Goal: Check status: Check status

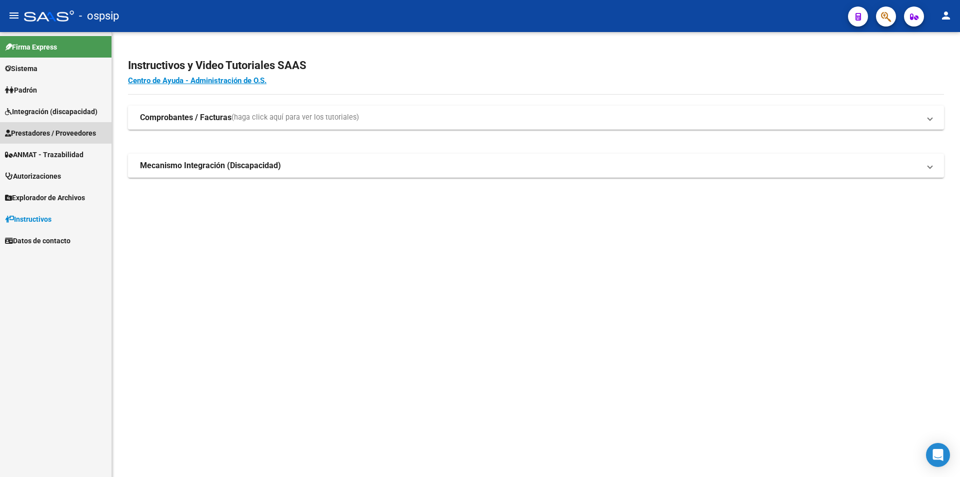
click at [41, 130] on span "Prestadores / Proveedores" at bounding box center [50, 133] width 91 height 11
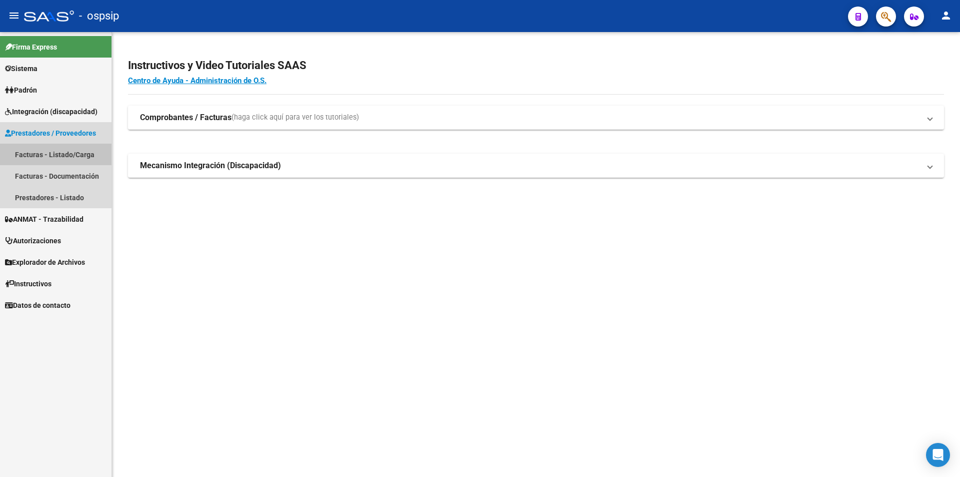
click at [52, 155] on link "Facturas - Listado/Carga" at bounding box center [56, 155] width 112 height 22
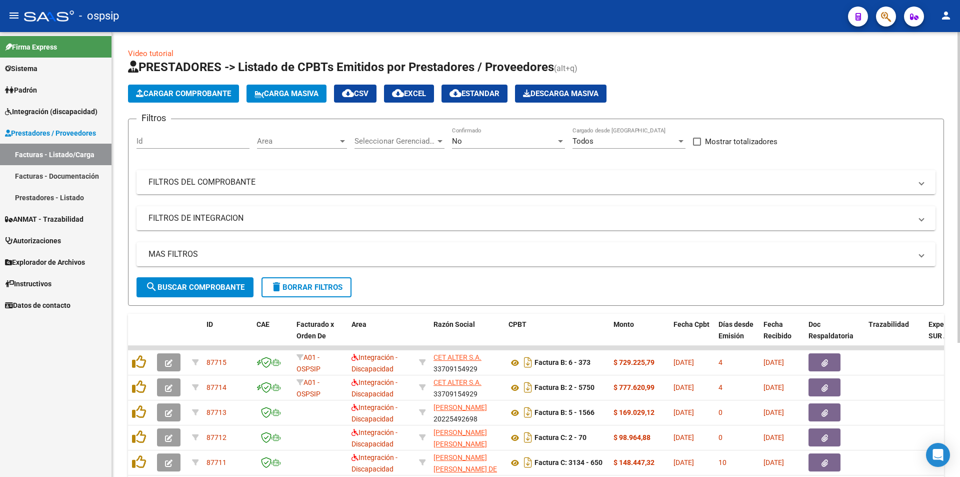
click at [190, 182] on mat-panel-title "FILTROS DEL COMPROBANTE" at bounding box center [530, 182] width 763 height 11
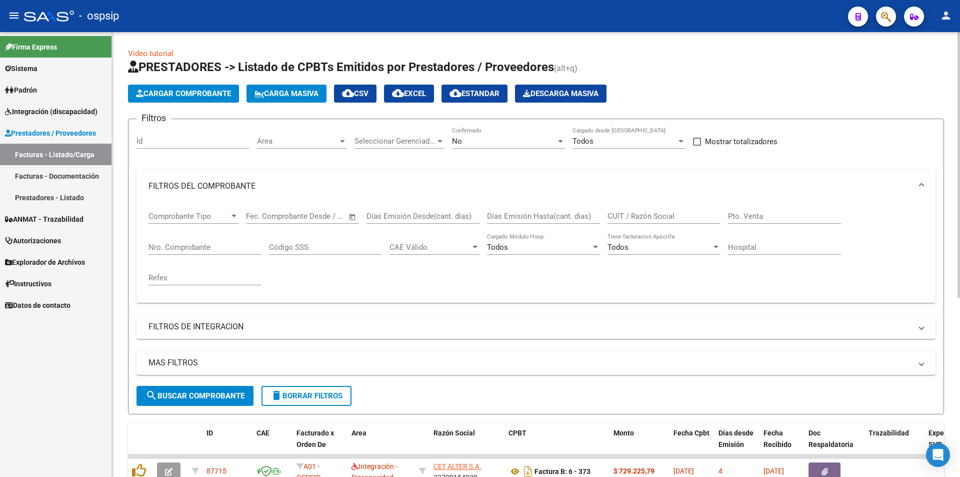
click at [643, 209] on div "CUIT / Razón Social" at bounding box center [664, 213] width 113 height 22
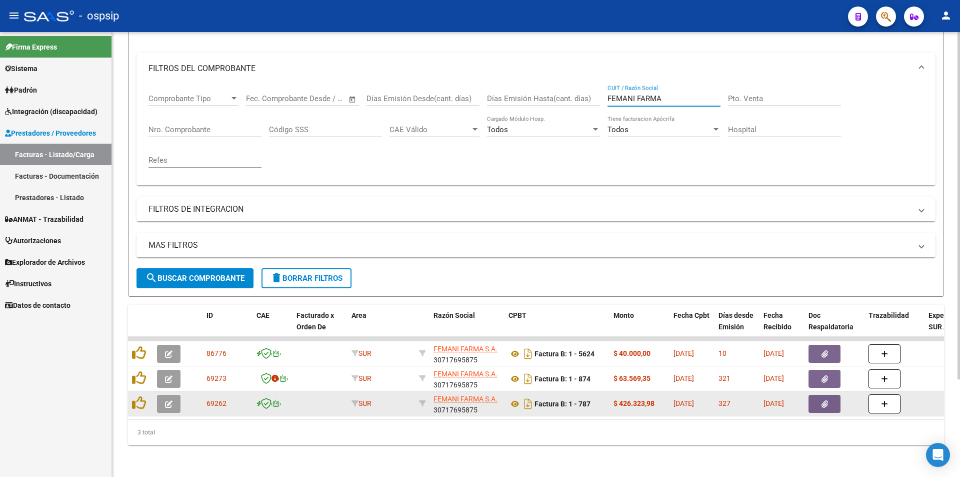
scroll to position [125, 0]
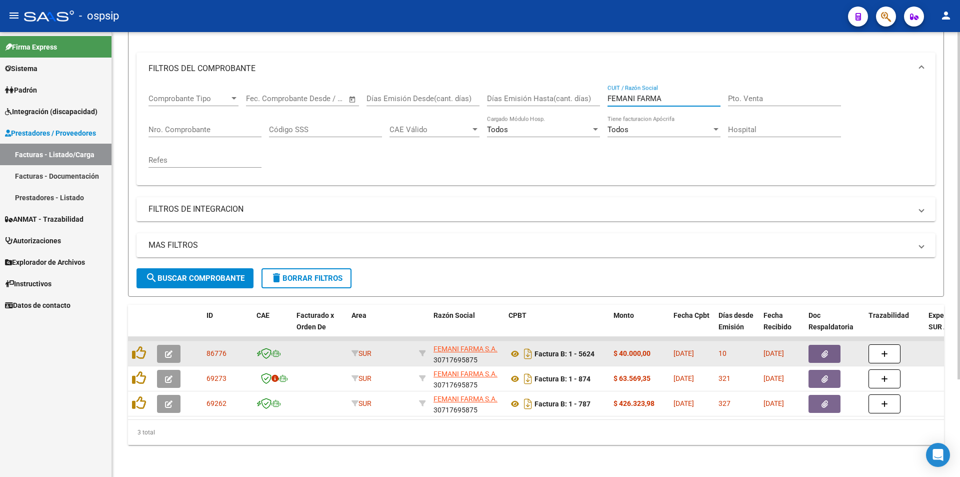
type input "FEMANI FARMA"
click at [168, 350] on icon "button" at bounding box center [169, 354] width 8 height 8
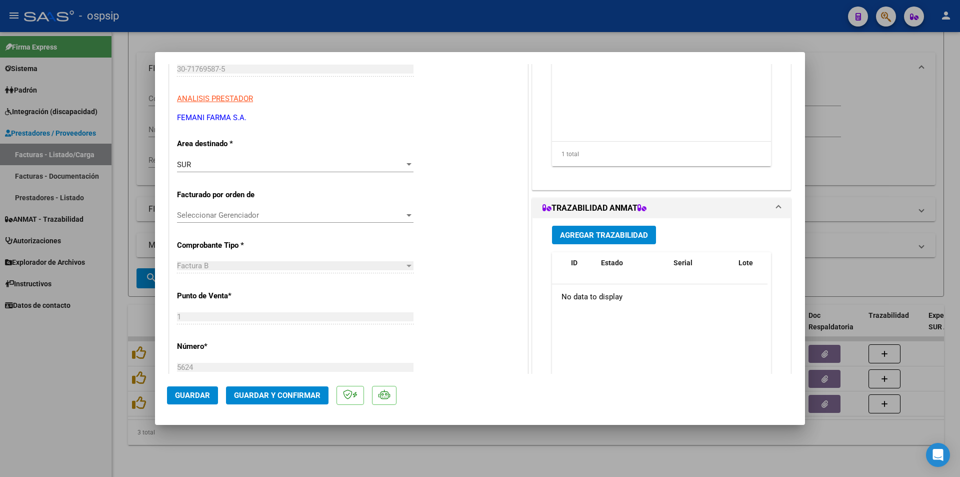
scroll to position [150, 0]
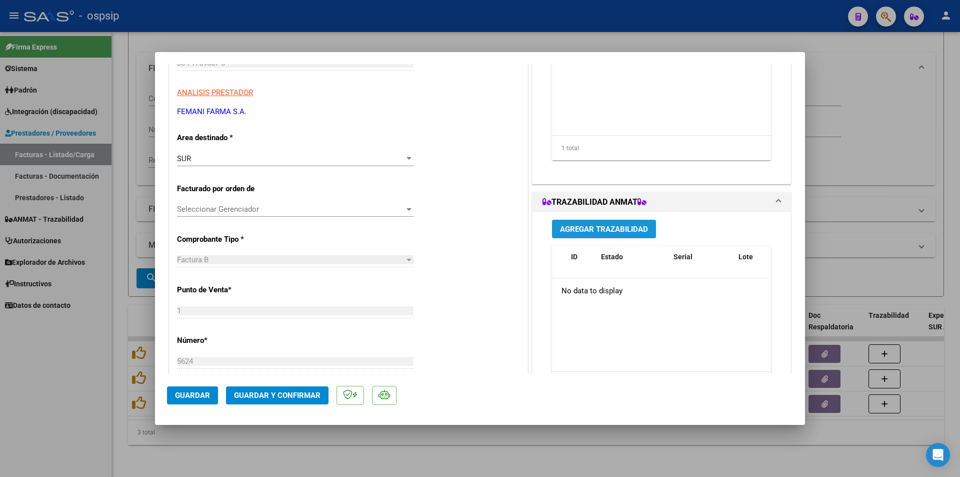
click at [591, 232] on span "Agregar Trazabilidad" at bounding box center [604, 229] width 88 height 9
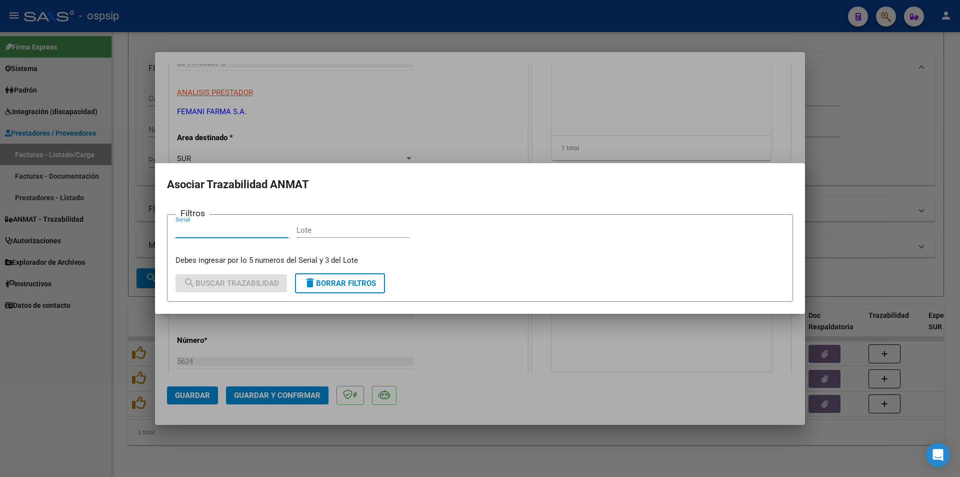
click at [198, 232] on input "Serial" at bounding box center [232, 230] width 113 height 9
paste input "450809709574"
type input "450809709574"
click at [323, 228] on input "Lote" at bounding box center [353, 230] width 113 height 9
paste input "EAEE6A"
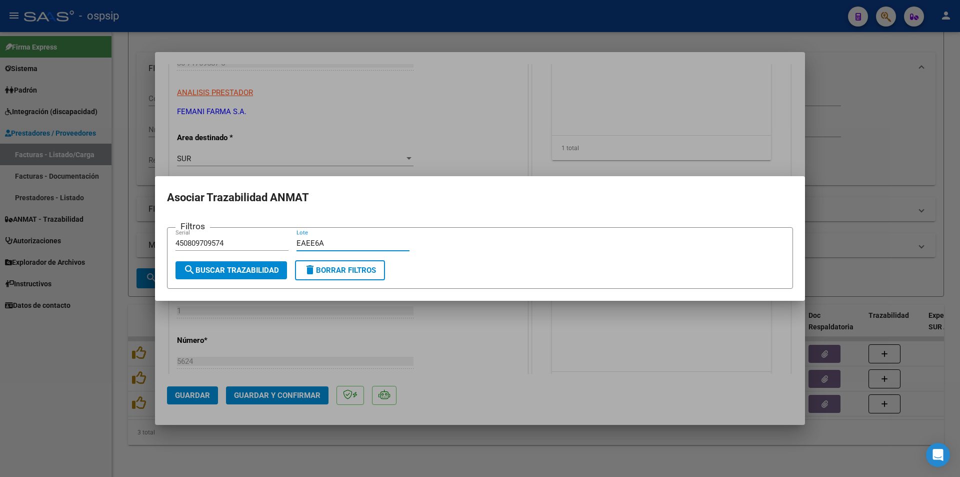
type input "EAEE6A"
click at [245, 266] on span "search Buscar Trazabilidad" at bounding box center [232, 270] width 96 height 9
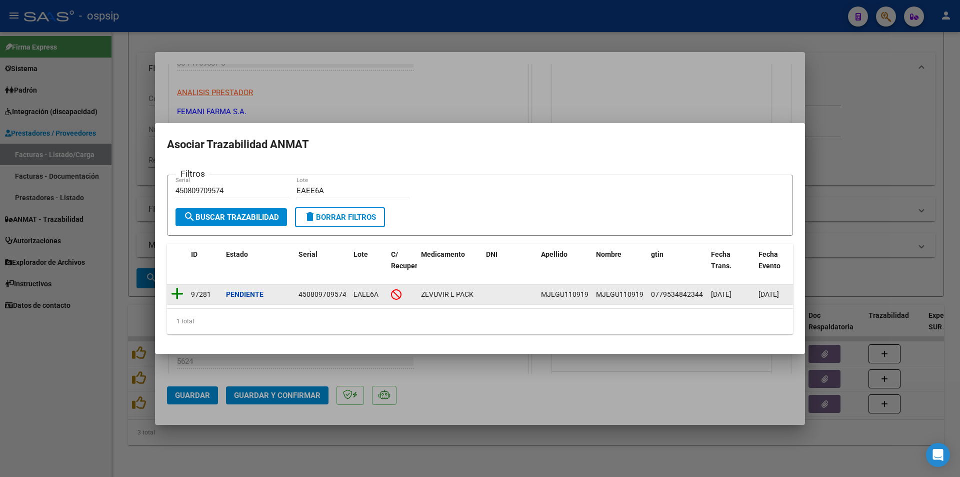
click at [179, 288] on icon at bounding box center [177, 294] width 13 height 14
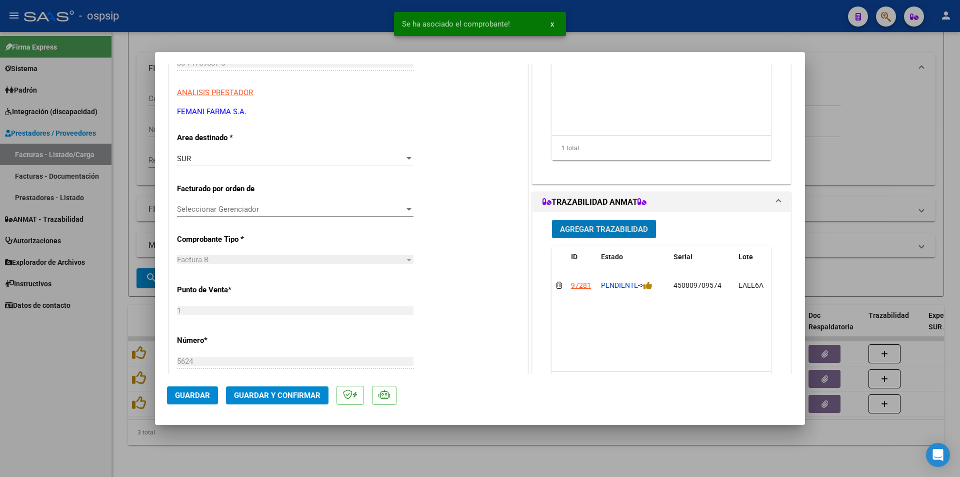
click at [194, 395] on span "Guardar" at bounding box center [192, 395] width 35 height 9
click at [56, 397] on div at bounding box center [480, 238] width 960 height 477
type input "$ 0,00"
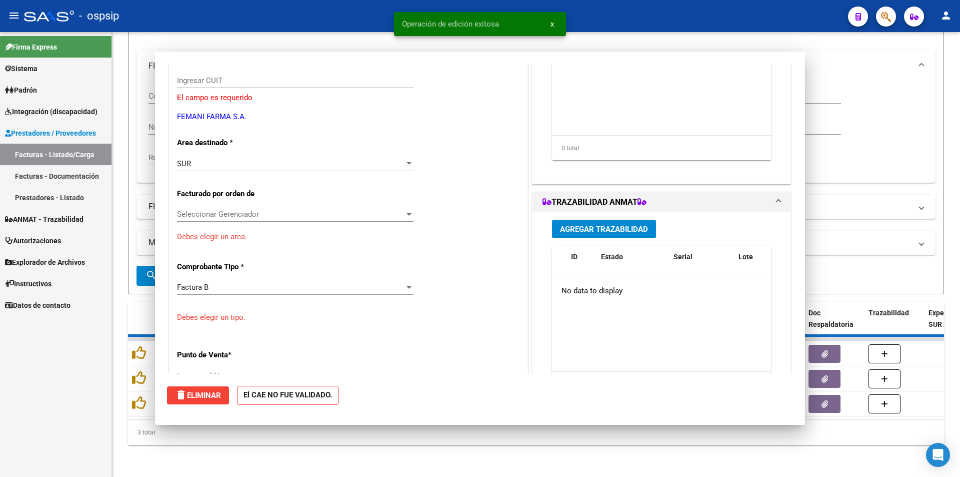
scroll to position [168, 0]
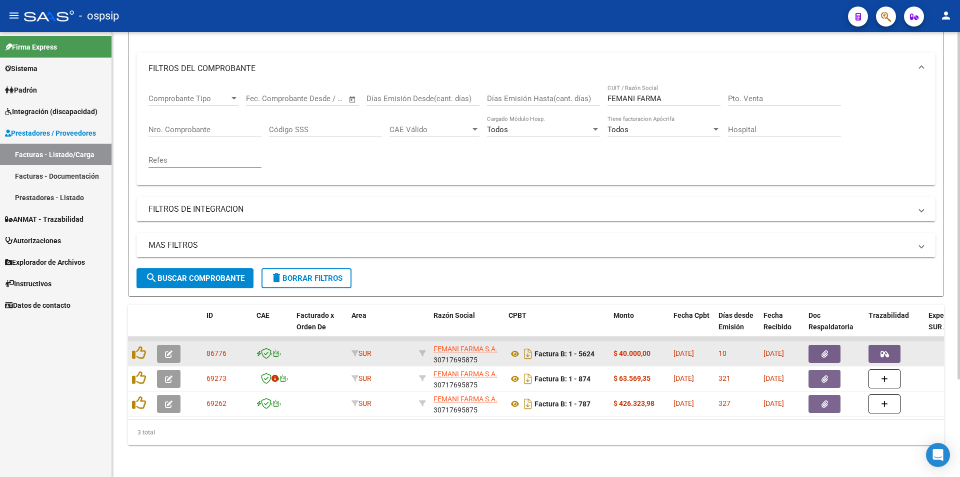
click at [879, 345] on button "button" at bounding box center [885, 354] width 32 height 18
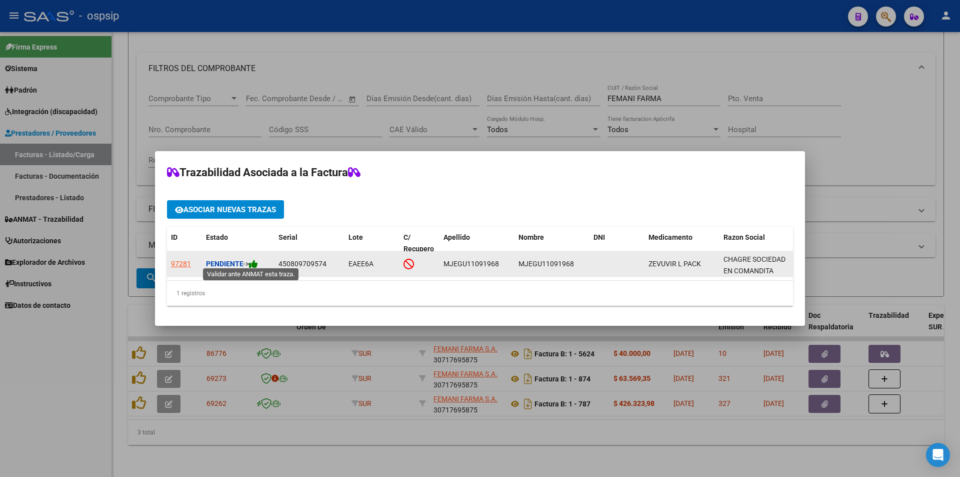
click at [255, 260] on icon at bounding box center [253, 264] width 9 height 10
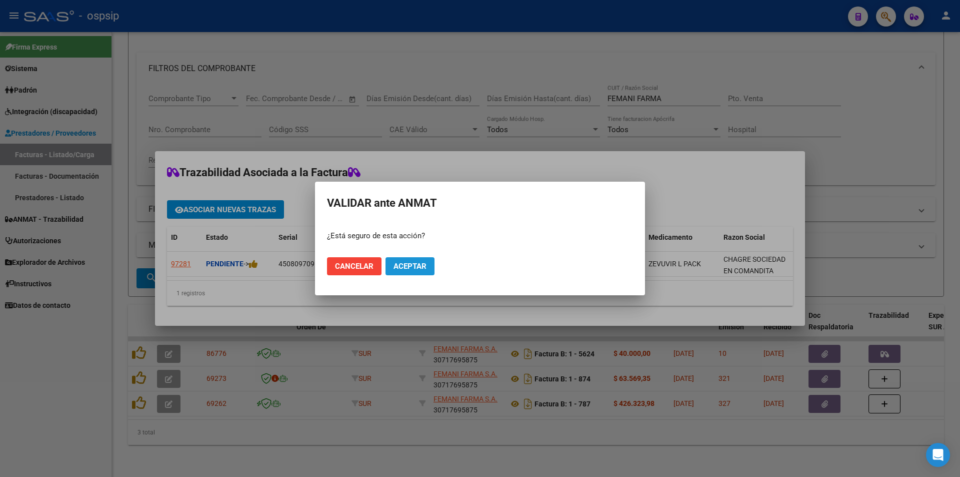
click at [411, 270] on span "Aceptar" at bounding box center [410, 266] width 33 height 9
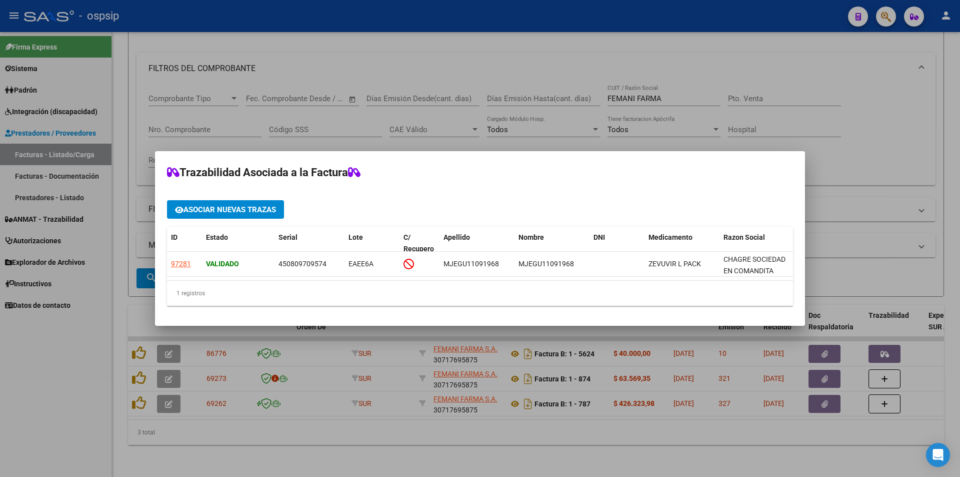
click at [93, 408] on div at bounding box center [480, 238] width 960 height 477
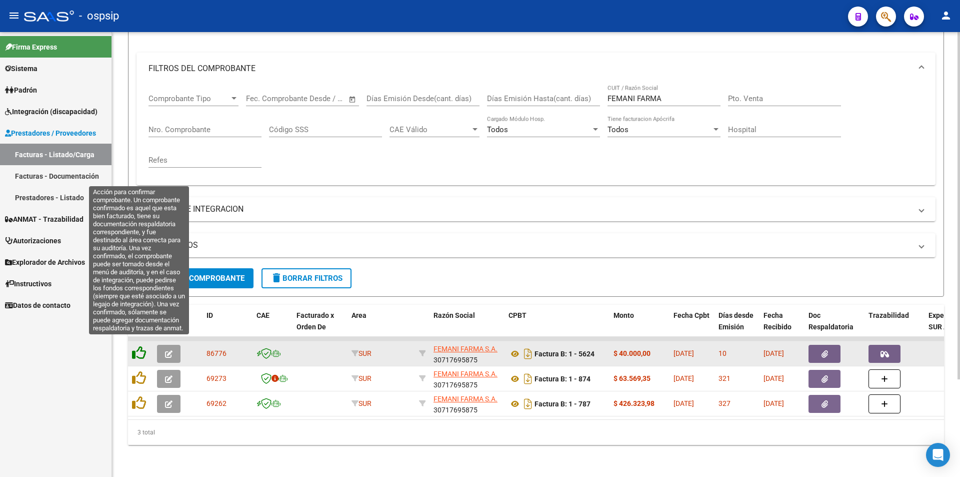
click at [139, 346] on icon at bounding box center [139, 353] width 14 height 14
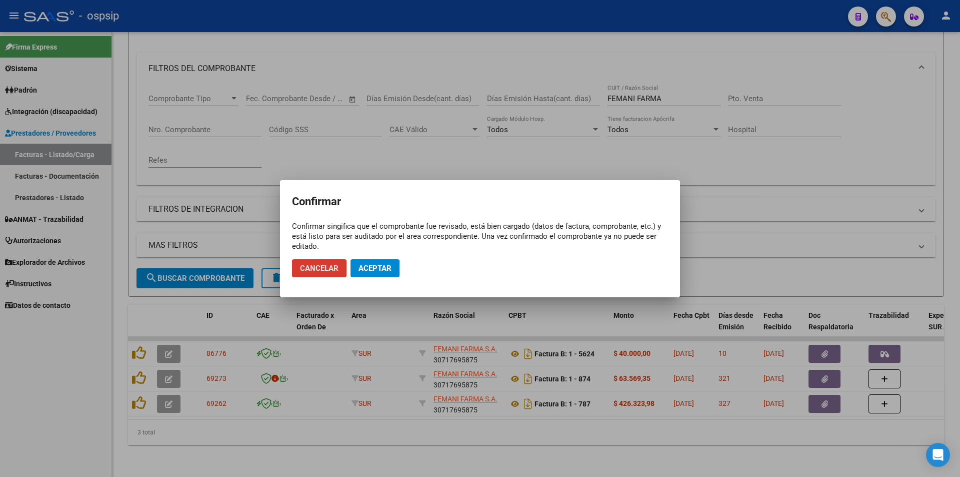
click at [384, 265] on span "Aceptar" at bounding box center [375, 268] width 33 height 9
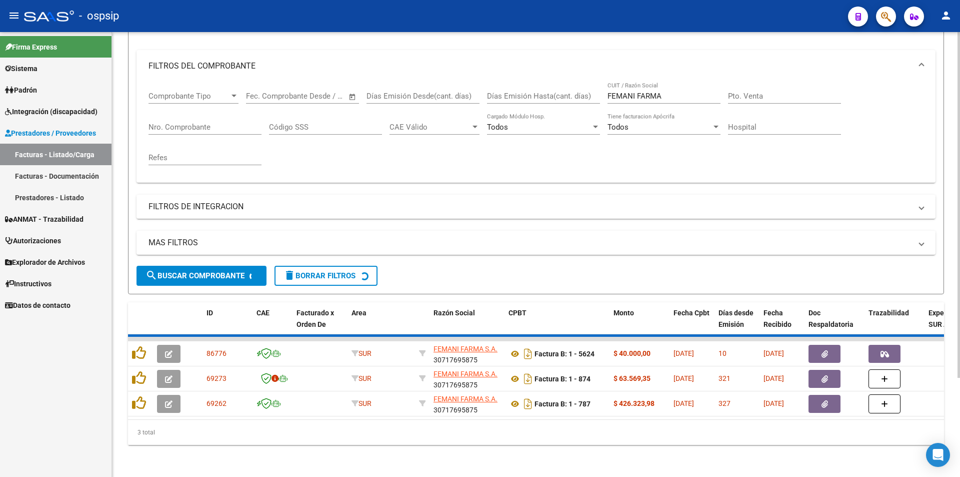
scroll to position [100, 0]
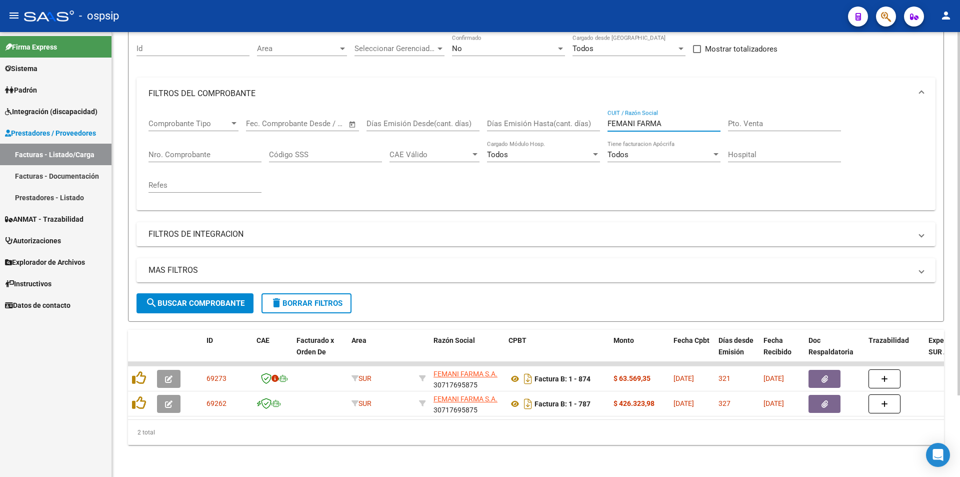
click at [681, 119] on input "FEMANI FARMA" at bounding box center [664, 123] width 113 height 9
type input "F"
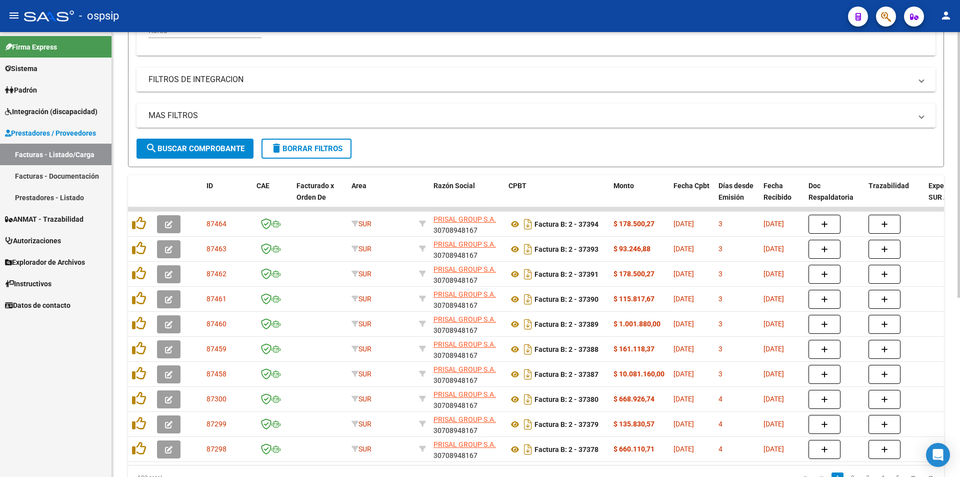
scroll to position [300, 0]
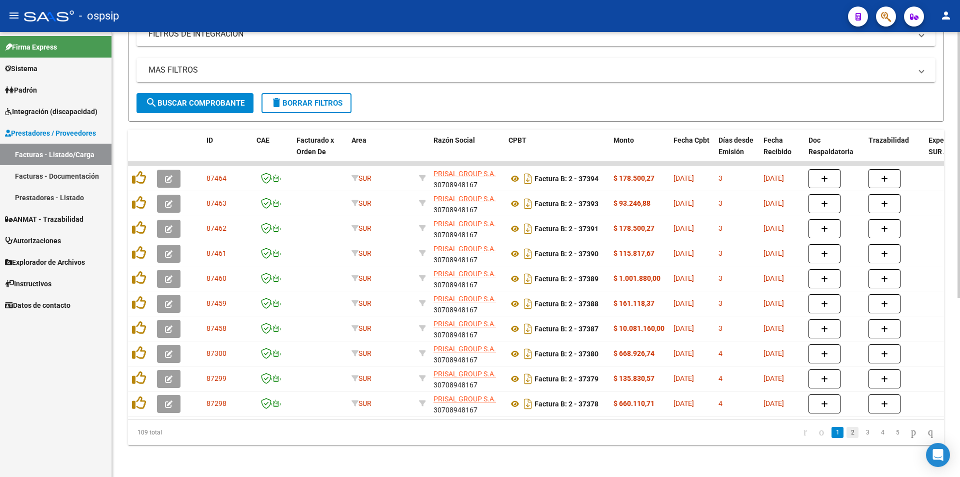
click at [847, 434] on link "2" at bounding box center [853, 432] width 12 height 11
click at [862, 432] on link "3" at bounding box center [868, 432] width 12 height 11
click at [877, 433] on link "4" at bounding box center [883, 432] width 12 height 11
click at [877, 432] on link "5" at bounding box center [883, 432] width 12 height 11
click at [877, 432] on link "6" at bounding box center [883, 432] width 12 height 11
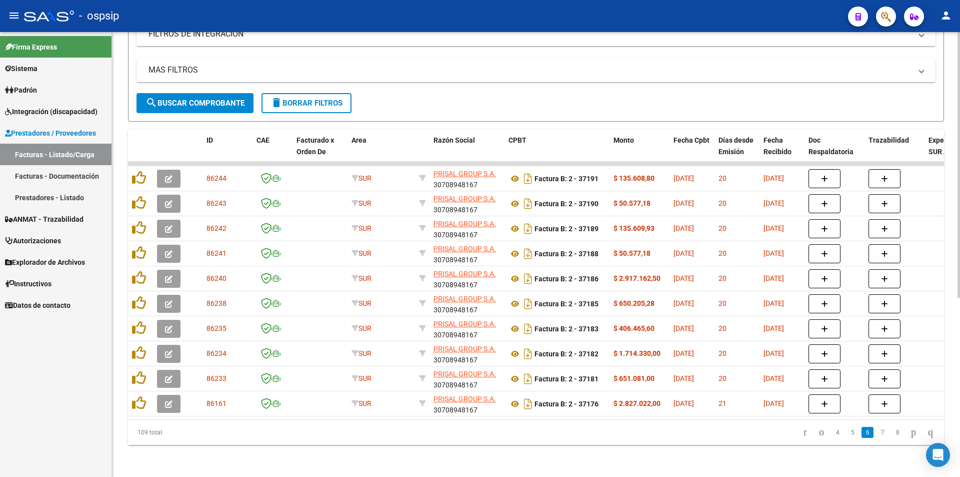
click at [877, 432] on link "7" at bounding box center [883, 432] width 12 height 11
click at [877, 432] on link "8" at bounding box center [883, 432] width 12 height 11
click at [876, 432] on link "9" at bounding box center [882, 432] width 12 height 11
click at [875, 433] on link "10" at bounding box center [881, 432] width 13 height 11
click at [891, 432] on link "11" at bounding box center [897, 432] width 13 height 11
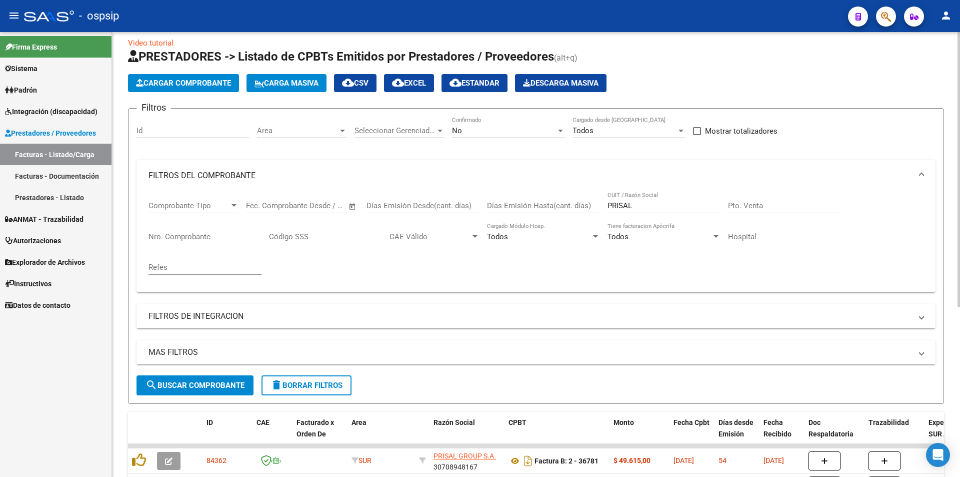
scroll to position [0, 0]
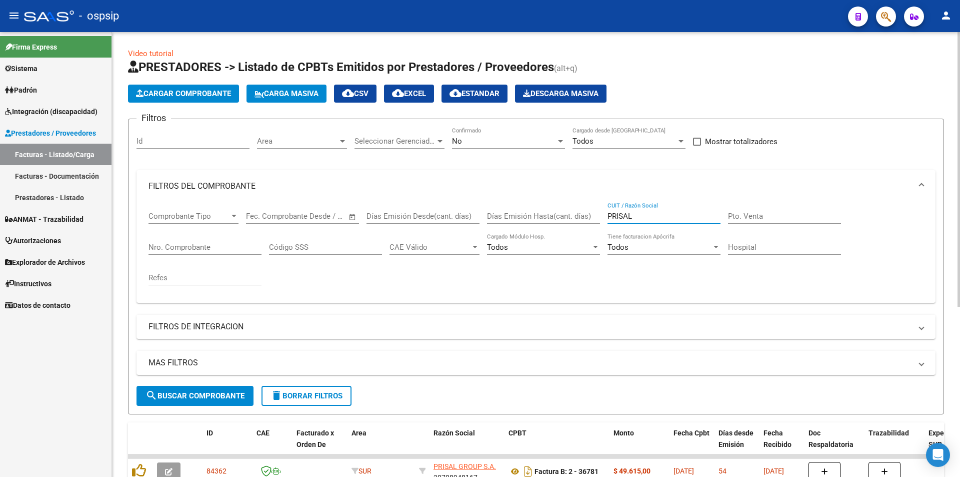
click at [643, 217] on input "PRISAL" at bounding box center [664, 216] width 113 height 9
type input "P"
type input "M"
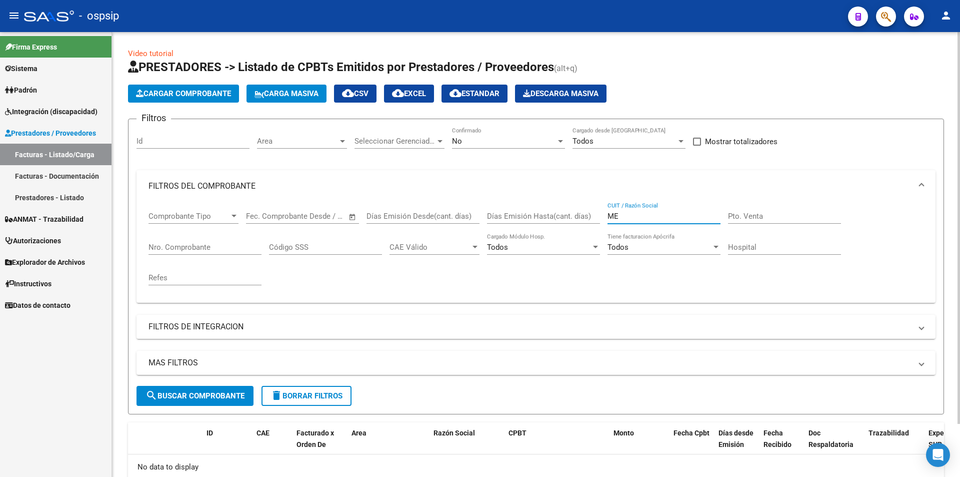
type input "M"
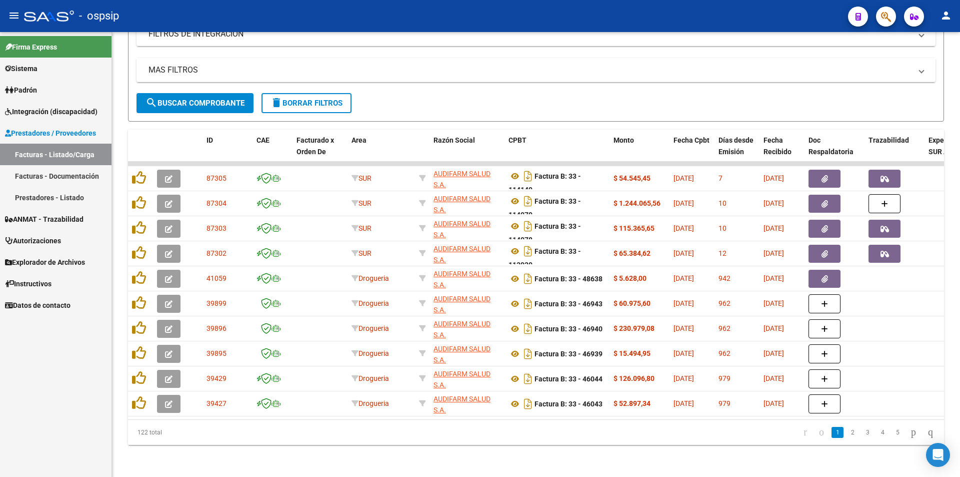
type input "AUDIFARM"
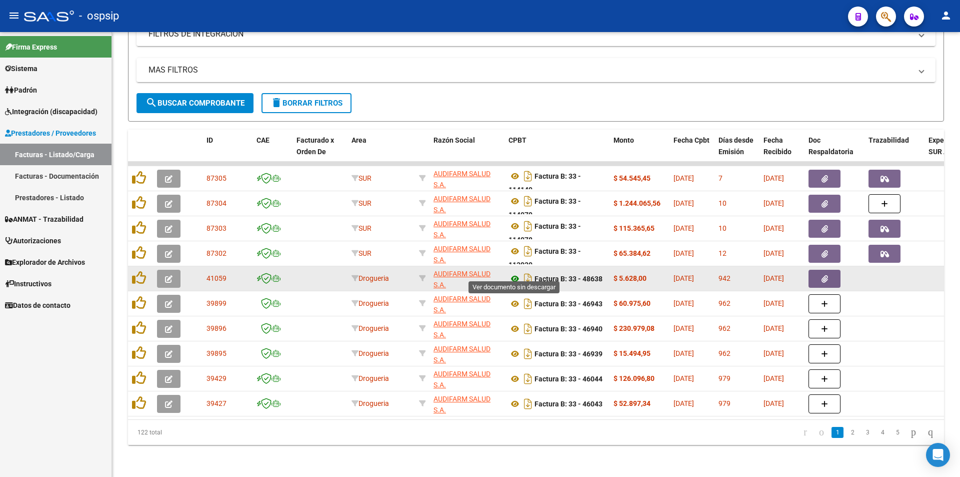
click at [514, 273] on icon at bounding box center [515, 279] width 13 height 12
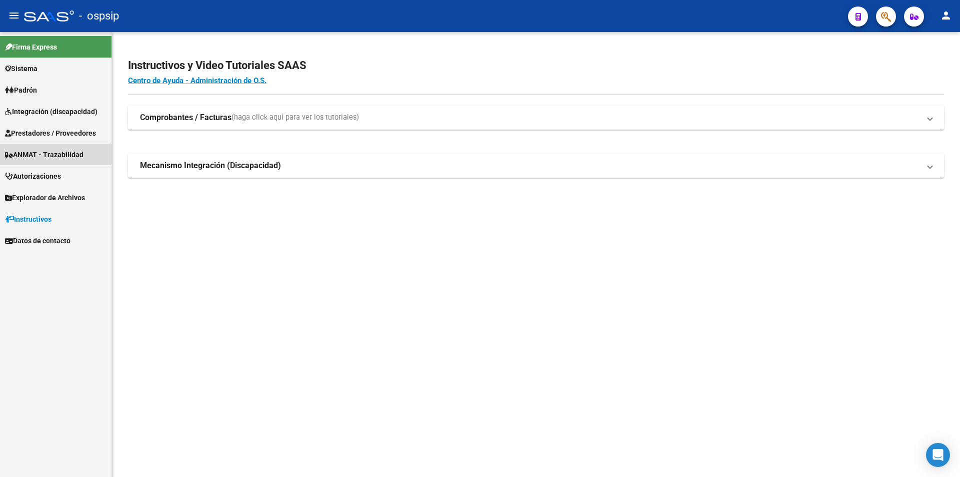
click at [42, 152] on span "ANMAT - Trazabilidad" at bounding box center [44, 154] width 79 height 11
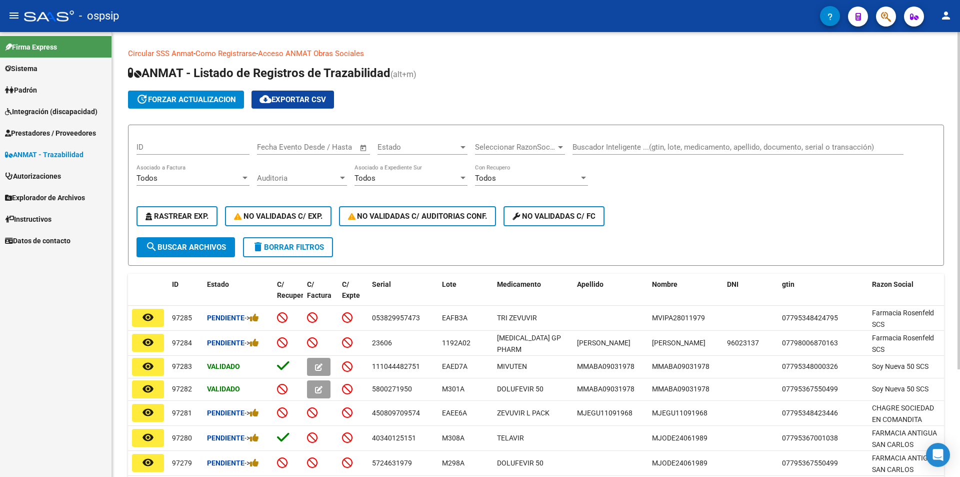
click at [610, 147] on input "Buscador Inteligente ...(gtin, lote, medicamento, apellido, documento, serial o…" at bounding box center [738, 147] width 331 height 9
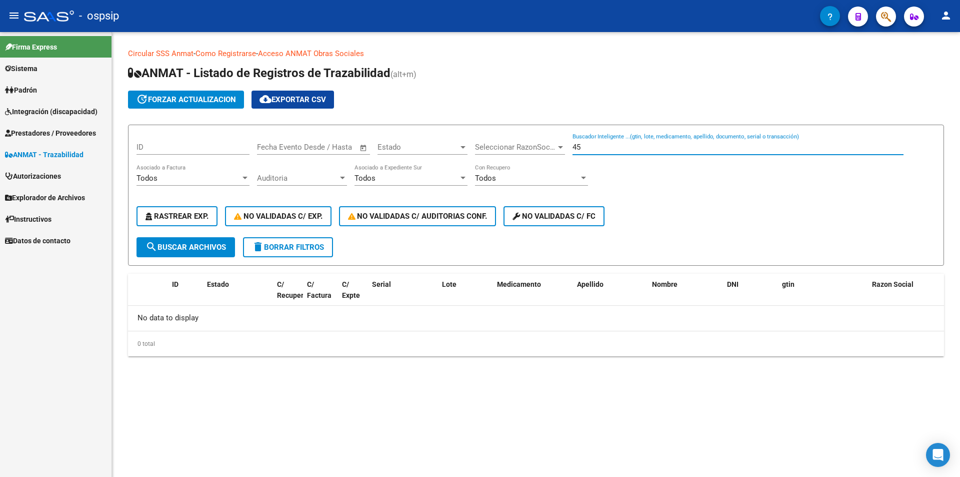
type input "4"
type input "e"
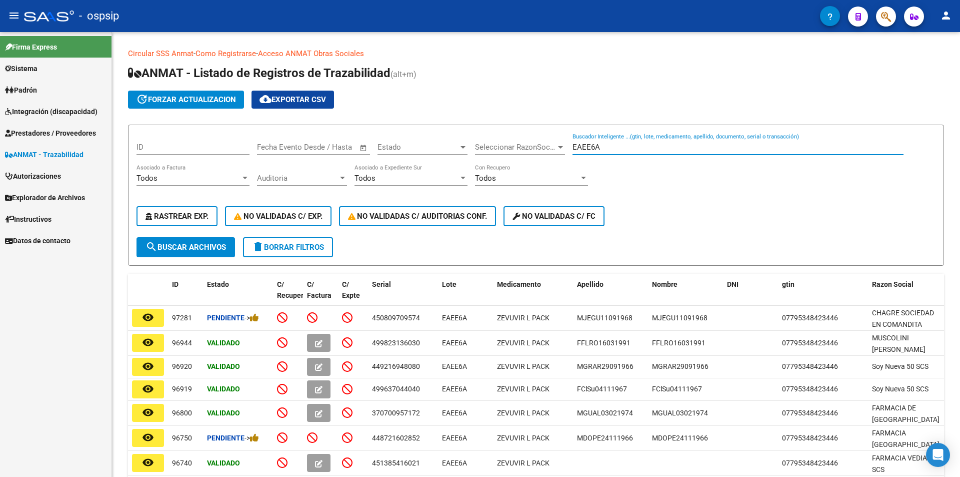
type input "EAEE6A"
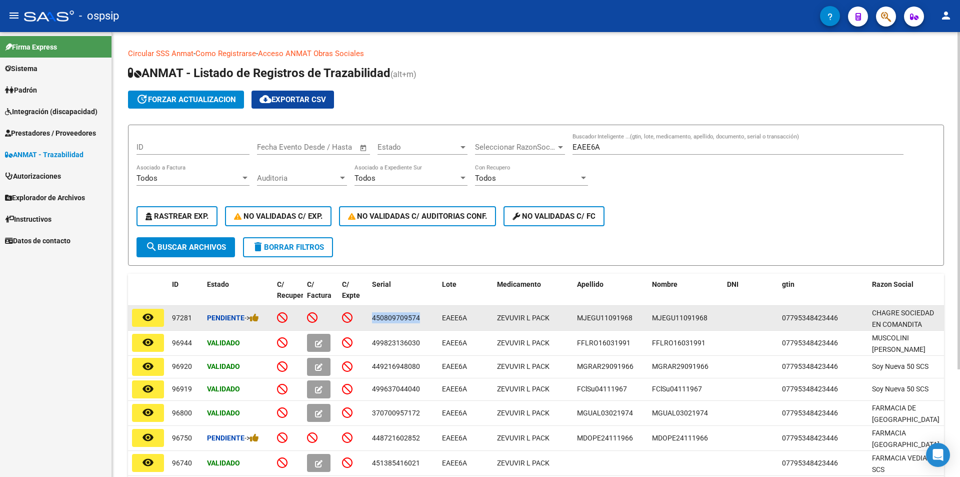
drag, startPoint x: 372, startPoint y: 318, endPoint x: 425, endPoint y: 325, distance: 53.5
click at [425, 325] on datatable-body-cell "450809709574" at bounding box center [403, 318] width 70 height 25
copy span "450809709574"
drag, startPoint x: 441, startPoint y: 318, endPoint x: 470, endPoint y: 325, distance: 29.5
click at [470, 325] on datatable-body-cell "EAEE6A" at bounding box center [465, 318] width 55 height 25
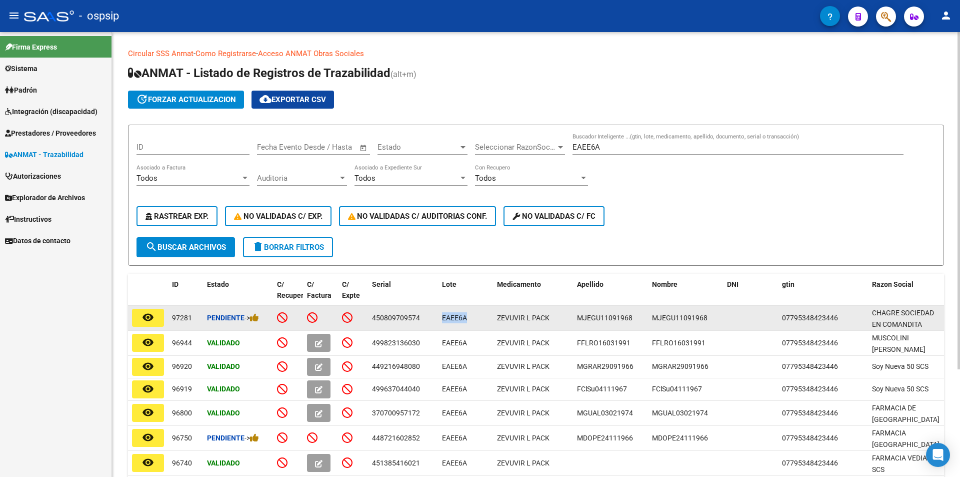
copy span "EAEE6A"
